Goal: Task Accomplishment & Management: Manage account settings

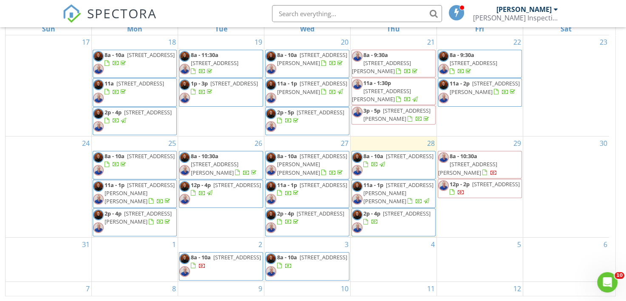
scroll to position [9, 0]
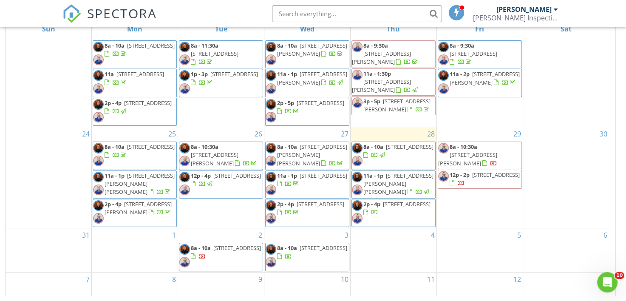
drag, startPoint x: 382, startPoint y: 192, endPoint x: 393, endPoint y: 213, distance: 23.6
click at [393, 213] on span "2p - 4p 309 Broadmoor Blvd , Lafayette 70503" at bounding box center [393, 212] width 83 height 25
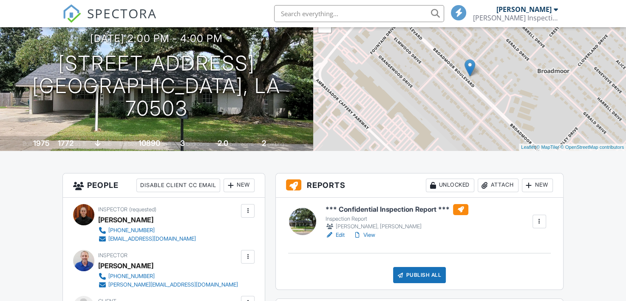
click at [498, 180] on div "Attach" at bounding box center [498, 185] width 41 height 14
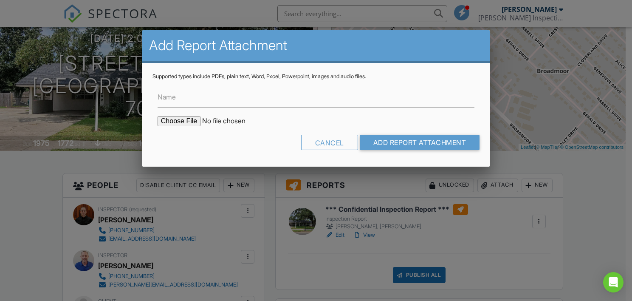
click at [182, 119] on input "file" at bounding box center [230, 121] width 144 height 10
type input "C:\fakepath\WDIR-309.Broadmoor.Blvd.pdf"
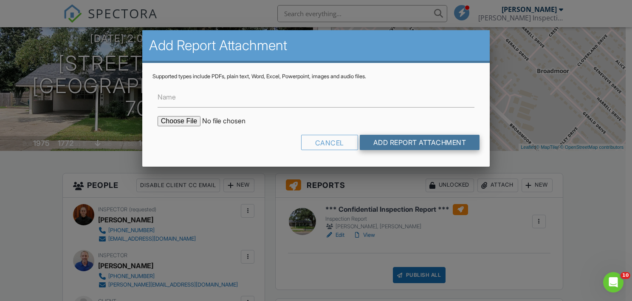
click at [391, 144] on input "Add Report Attachment" at bounding box center [420, 142] width 120 height 15
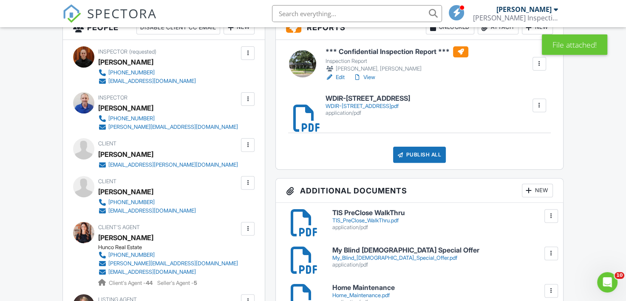
scroll to position [255, 0]
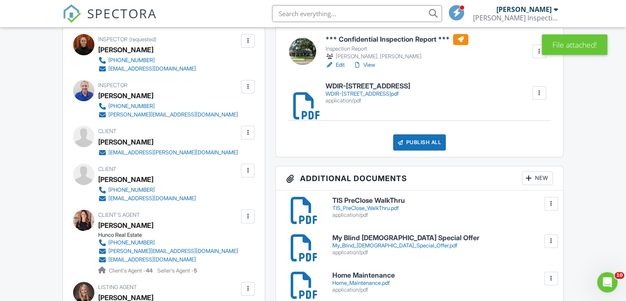
click at [373, 65] on link "View" at bounding box center [364, 65] width 22 height 8
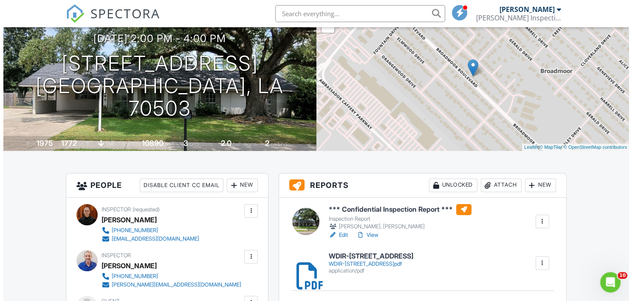
scroll to position [170, 0]
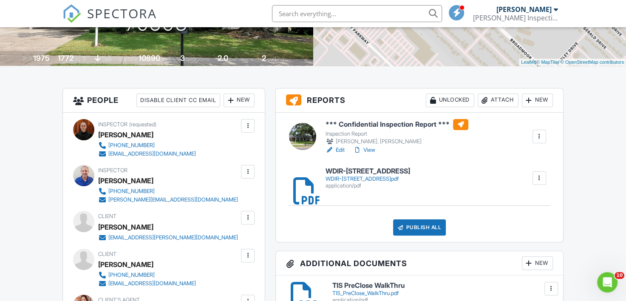
click at [426, 223] on div "Publish All" at bounding box center [419, 227] width 53 height 16
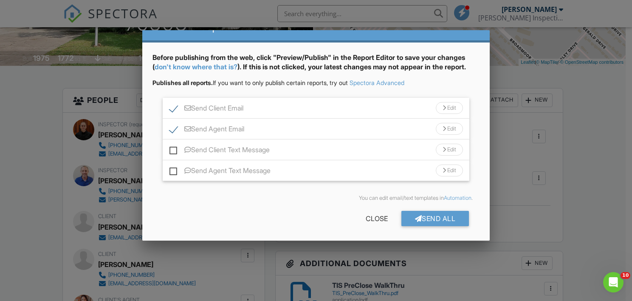
scroll to position [31, 0]
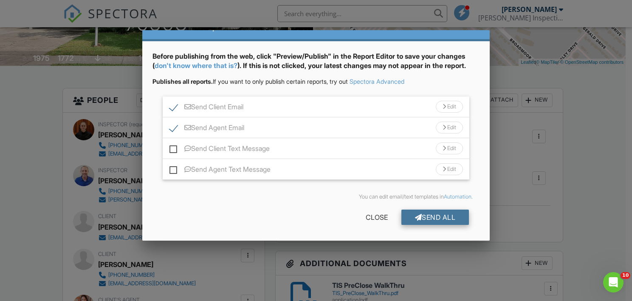
click at [440, 216] on div "Send All" at bounding box center [435, 216] width 68 height 15
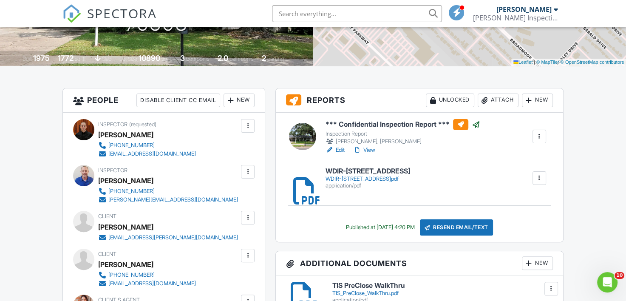
click at [440, 215] on div "*** Confidential Inspection Report *** Inspection Report Ricky Thibodeaux, Ryan…" at bounding box center [419, 178] width 287 height 130
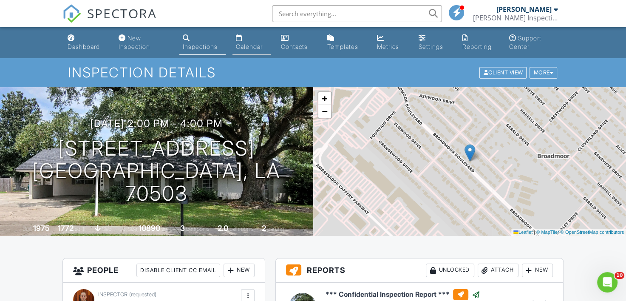
click at [258, 42] on link "Calendar" at bounding box center [251, 43] width 38 height 24
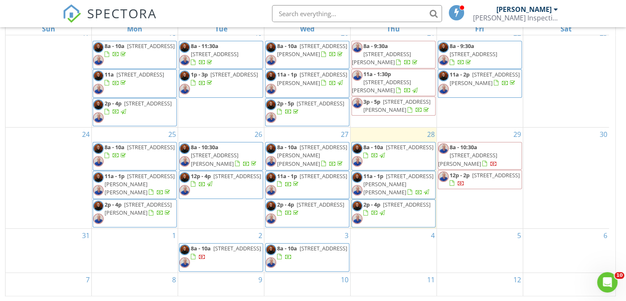
scroll to position [9, 0]
click at [209, 14] on div "SPECTORA [PERSON_NAME] Inspection Services, LLC Role: Inspector Dashboard New I…" at bounding box center [312, 13] width 500 height 27
click at [232, 18] on div "SPECTORA [PERSON_NAME] Inspection Services, LLC Role: Inspector Dashboard New I…" at bounding box center [312, 13] width 500 height 27
click at [231, 18] on div "SPECTORA [PERSON_NAME] Inspection Services, LLC Role: Inspector Dashboard New I…" at bounding box center [312, 13] width 500 height 27
click at [245, 16] on div "SPECTORA [PERSON_NAME] Inspection Services, LLC Role: Inspector Dashboard New I…" at bounding box center [312, 13] width 500 height 27
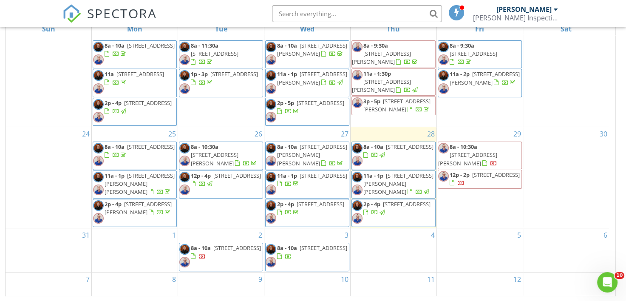
click at [208, 11] on div "SPECTORA [PERSON_NAME] Inspection Services, LLC Role: Inspector Dashboard New I…" at bounding box center [312, 13] width 500 height 27
click at [207, 11] on div "SPECTORA [PERSON_NAME] Inspection Services, LLC Role: Inspector Dashboard New I…" at bounding box center [312, 13] width 500 height 27
click at [208, 16] on div "SPECTORA [PERSON_NAME] Inspection Services, LLC Role: Inspector Dashboard New I…" at bounding box center [312, 13] width 500 height 27
